Goal: Check status: Check status

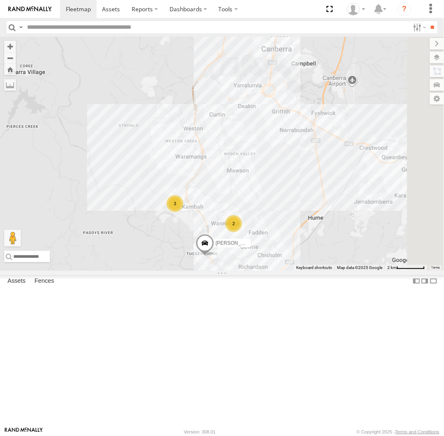
drag, startPoint x: 275, startPoint y: 131, endPoint x: 334, endPoint y: 202, distance: 92.9
click at [291, 271] on div "[PERSON_NAME] [PERSON_NAME] [PERSON_NAME] 3 2" at bounding box center [222, 154] width 444 height 234
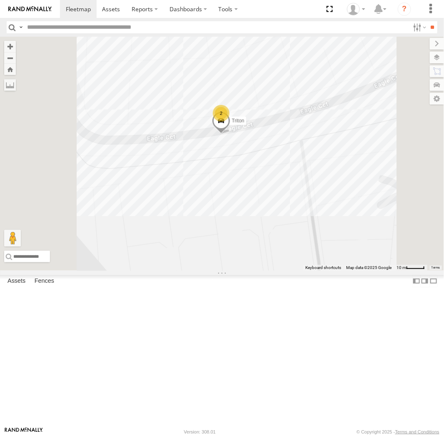
drag, startPoint x: 334, startPoint y: 166, endPoint x: 325, endPoint y: 191, distance: 26.6
click at [343, 244] on div "[PERSON_NAME] [PERSON_NAME] [PERSON_NAME] [PERSON_NAME] 2 Triton" at bounding box center [222, 154] width 444 height 234
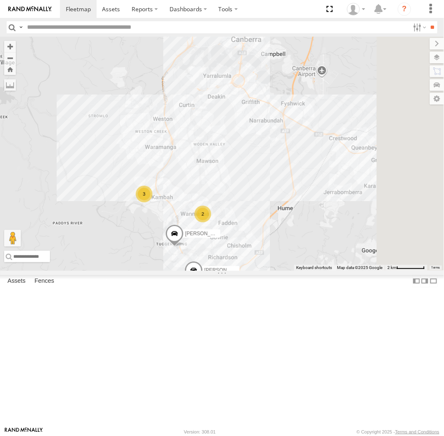
drag, startPoint x: 413, startPoint y: 167, endPoint x: 296, endPoint y: 250, distance: 143.6
click at [296, 250] on div "[PERSON_NAME] [PERSON_NAME] [PERSON_NAME] [PERSON_NAME] 3 2" at bounding box center [222, 154] width 444 height 234
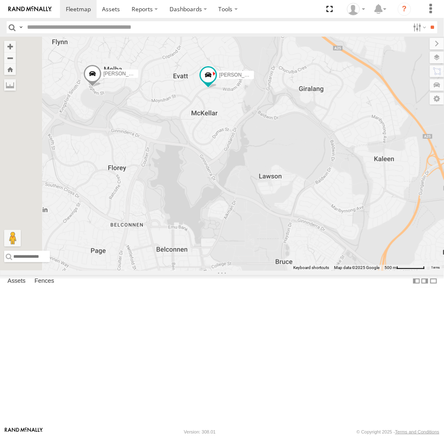
drag, startPoint x: 279, startPoint y: 135, endPoint x: 320, endPoint y: 179, distance: 60.1
click at [320, 179] on div "Michael Peter Kyle Chris Jamie Tom" at bounding box center [222, 154] width 444 height 234
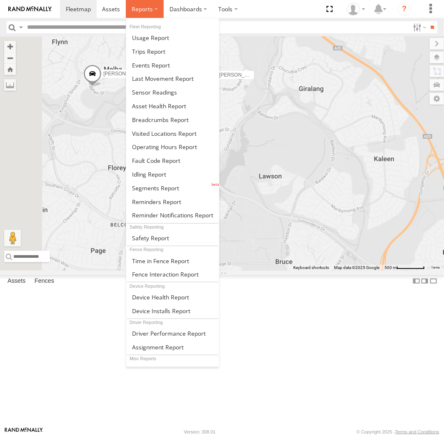
click at [133, 0] on label at bounding box center [145, 9] width 38 height 18
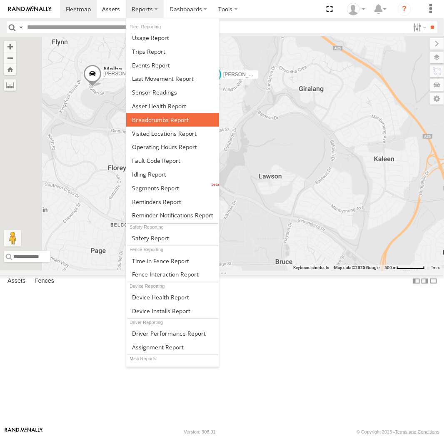
click at [188, 120] on link at bounding box center [172, 120] width 93 height 14
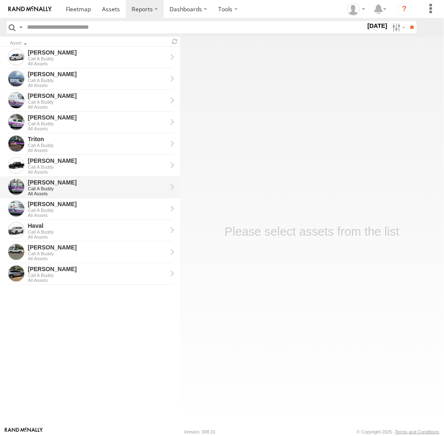
click at [66, 184] on div "[PERSON_NAME]" at bounding box center [97, 182] width 139 height 7
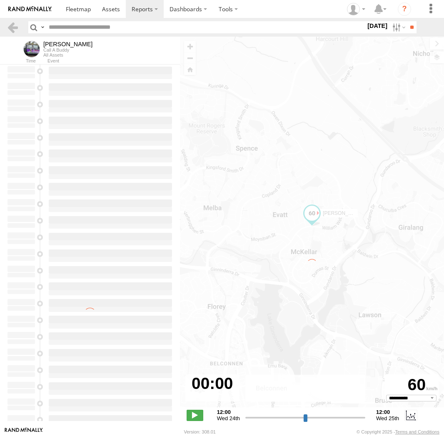
select select "**********"
type input "**********"
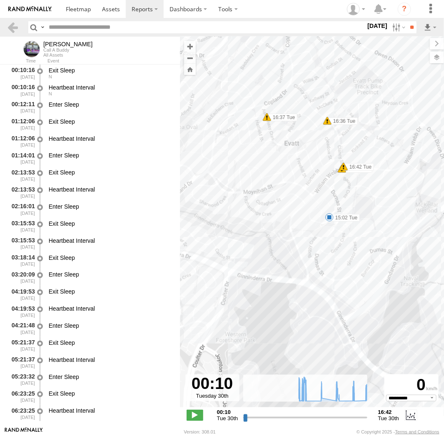
drag, startPoint x: 294, startPoint y: 107, endPoint x: 308, endPoint y: 178, distance: 72.9
click at [308, 178] on div "Kyle 07:28 Tue 07:29 Tue 07:33 Tue 07:36 Tue 07:37 Tue 07:38 Tue 07:39 Tue 07:5…" at bounding box center [312, 226] width 264 height 379
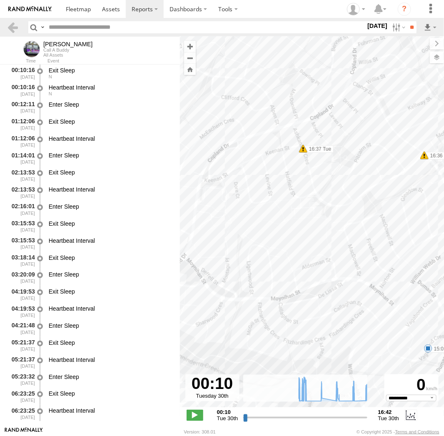
drag, startPoint x: 272, startPoint y: 115, endPoint x: 302, endPoint y: 170, distance: 63.0
click at [302, 170] on div "Kyle 07:28 Tue 07:29 Tue 07:33 Tue 07:36 Tue 07:37 Tue 07:38 Tue 07:39 Tue 07:5…" at bounding box center [312, 226] width 264 height 379
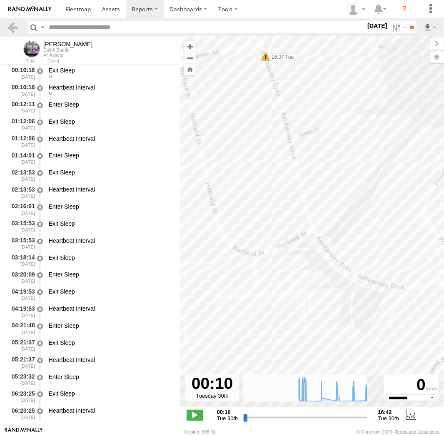
drag, startPoint x: 376, startPoint y: 200, endPoint x: 318, endPoint y: 149, distance: 76.4
click at [318, 149] on div "Kyle 07:28 Tue 07:29 Tue 07:33 Tue 07:36 Tue 07:37 Tue 07:38 Tue 07:39 Tue 07:5…" at bounding box center [312, 226] width 264 height 379
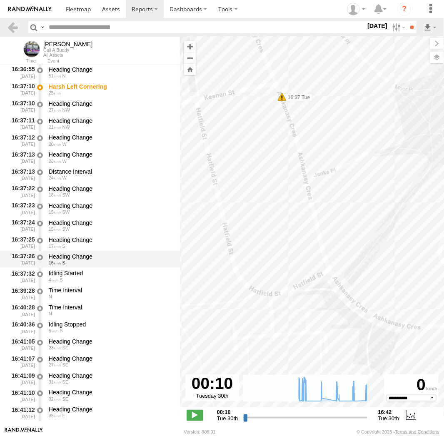
scroll to position [18616, 0]
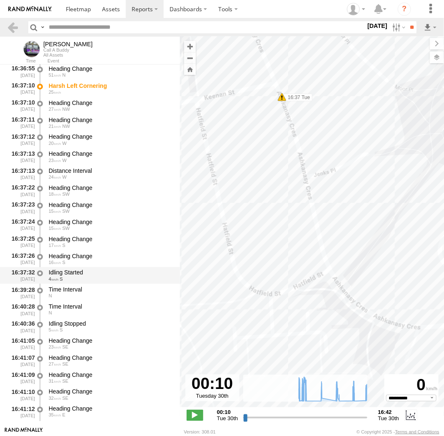
click at [88, 276] on div "Idling Started" at bounding box center [110, 272] width 123 height 7
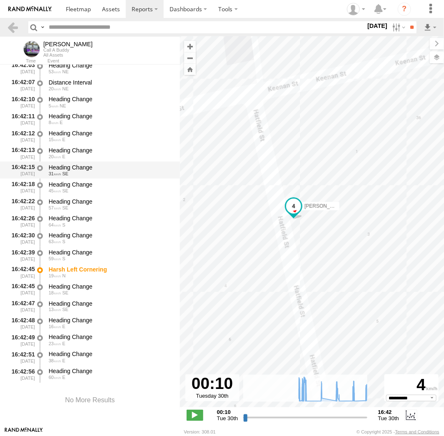
scroll to position [19278, 0]
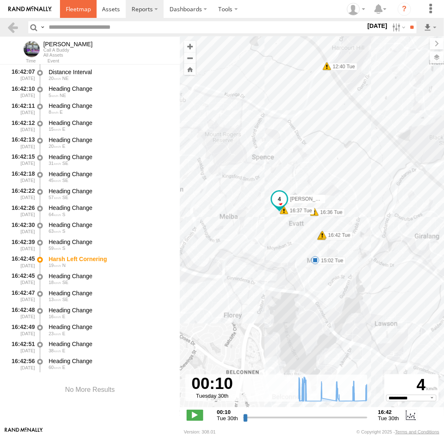
click at [76, 6] on span at bounding box center [78, 9] width 25 height 8
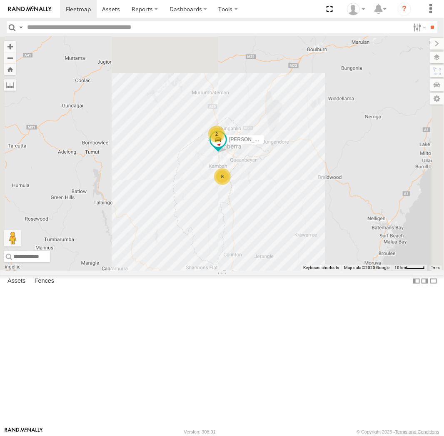
click at [257, 12] on section at bounding box center [251, 9] width 382 height 18
